Goal: Navigation & Orientation: Go to known website

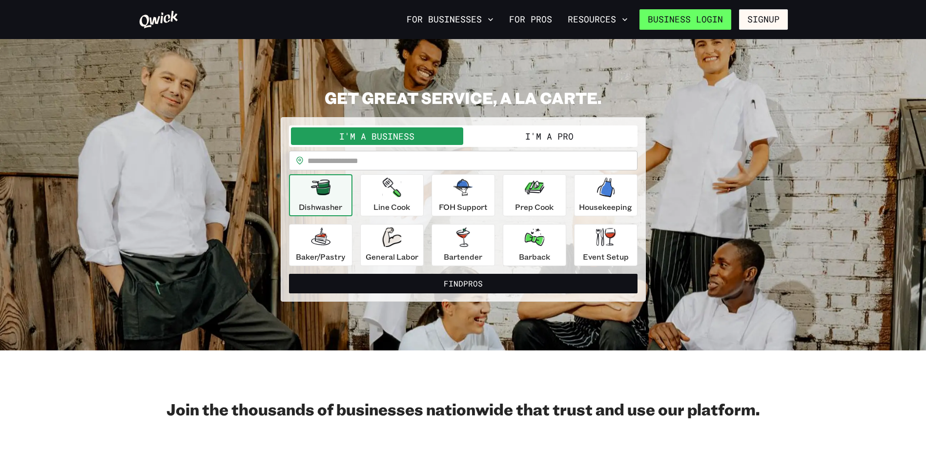
click at [702, 11] on link "Business Login" at bounding box center [686, 19] width 92 height 21
click at [672, 24] on link "Business Login" at bounding box center [686, 19] width 92 height 21
click at [666, 21] on link "Business Login" at bounding box center [686, 19] width 92 height 21
